Goal: Transaction & Acquisition: Purchase product/service

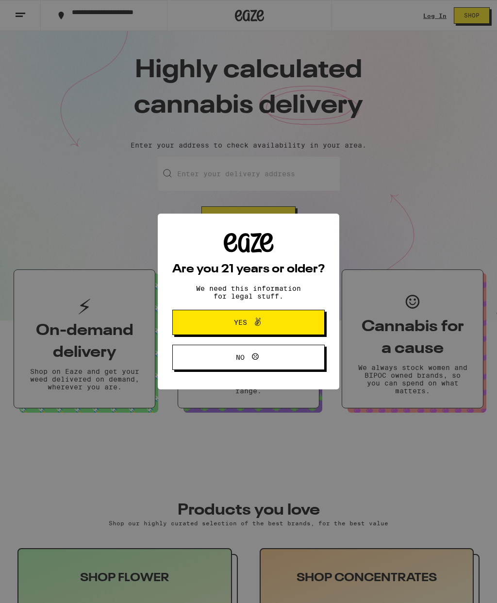
click at [273, 326] on span "Yes" at bounding box center [249, 322] width 74 height 13
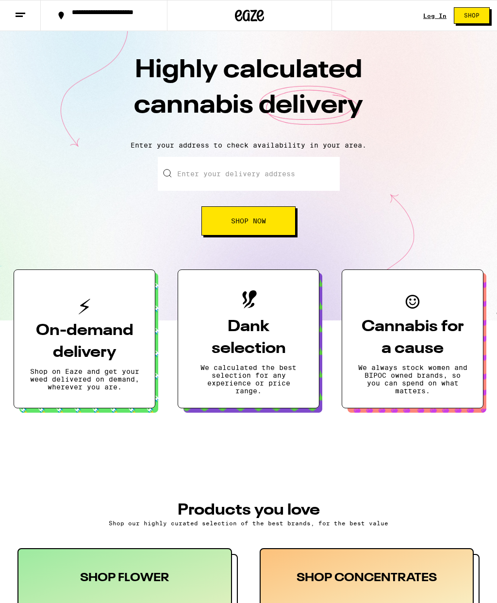
click at [431, 7] on div "Log In Shop" at bounding box center [460, 15] width 74 height 31
click at [429, 16] on link "Log In" at bounding box center [434, 16] width 23 height 6
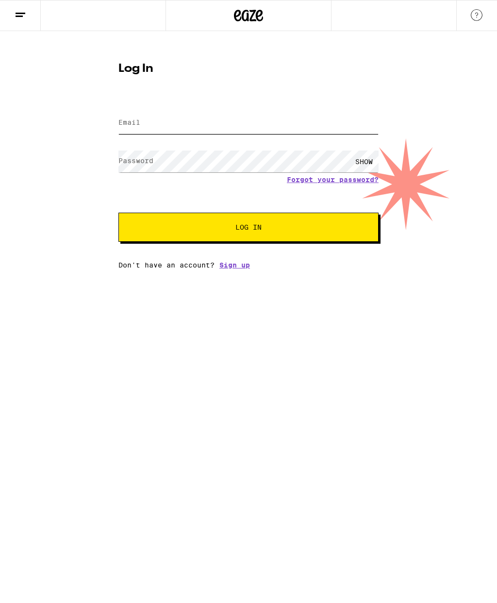
click at [325, 118] on input "Email" at bounding box center [248, 123] width 260 height 22
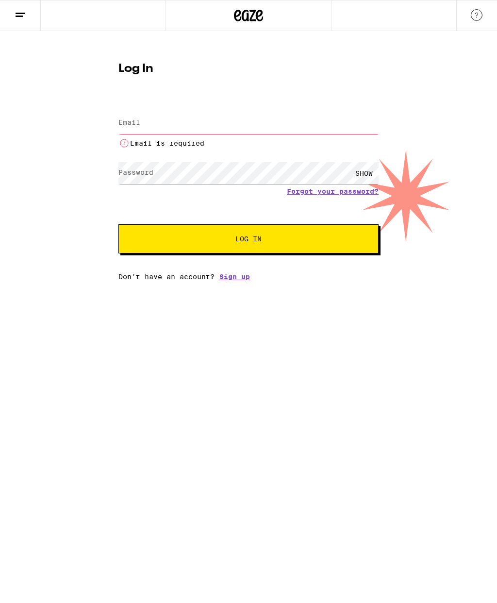
type input "[EMAIL_ADDRESS][DOMAIN_NAME]"
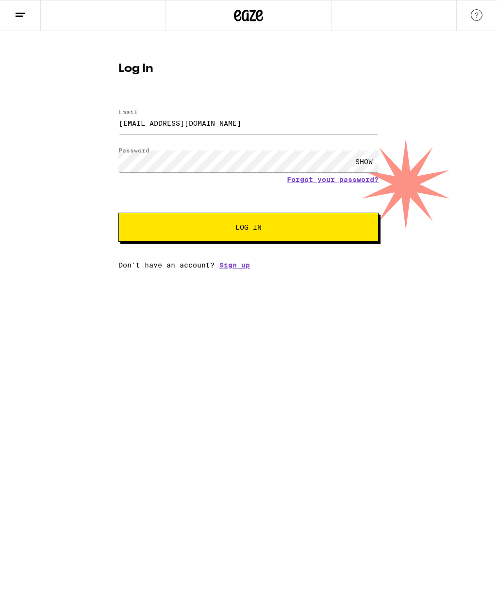
click at [345, 224] on button "Log In" at bounding box center [248, 227] width 260 height 29
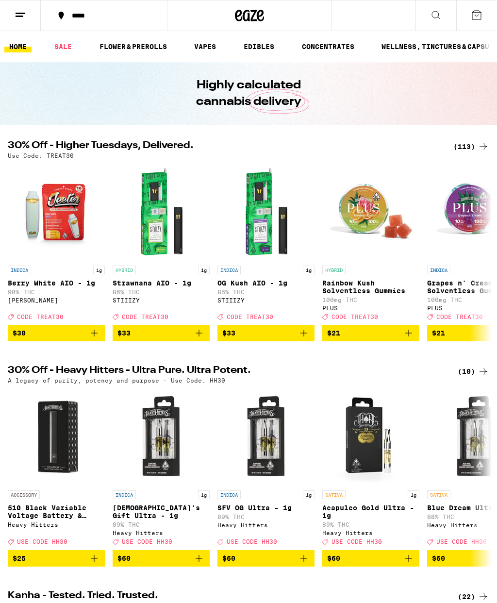
click at [64, 41] on link "SALE" at bounding box center [62, 47] width 27 height 12
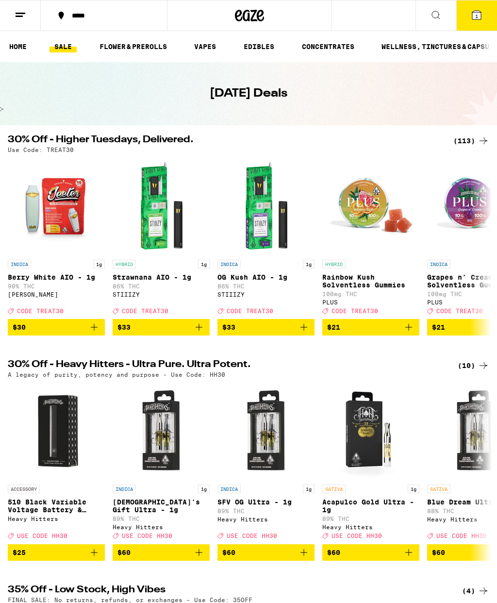
click at [460, 144] on div "(113)" at bounding box center [471, 141] width 36 height 12
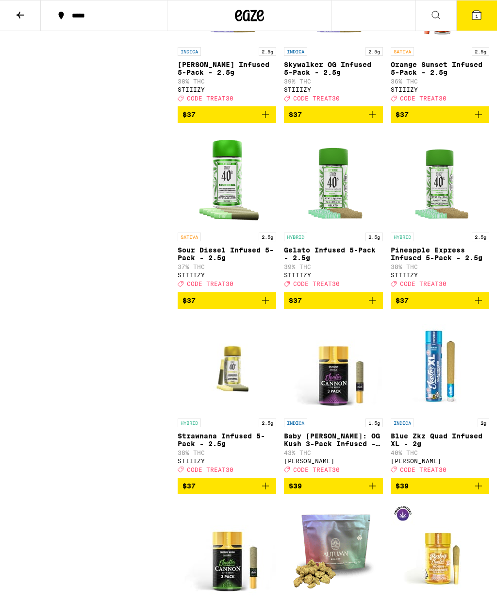
scroll to position [5187, 0]
